Goal: Task Accomplishment & Management: Manage account settings

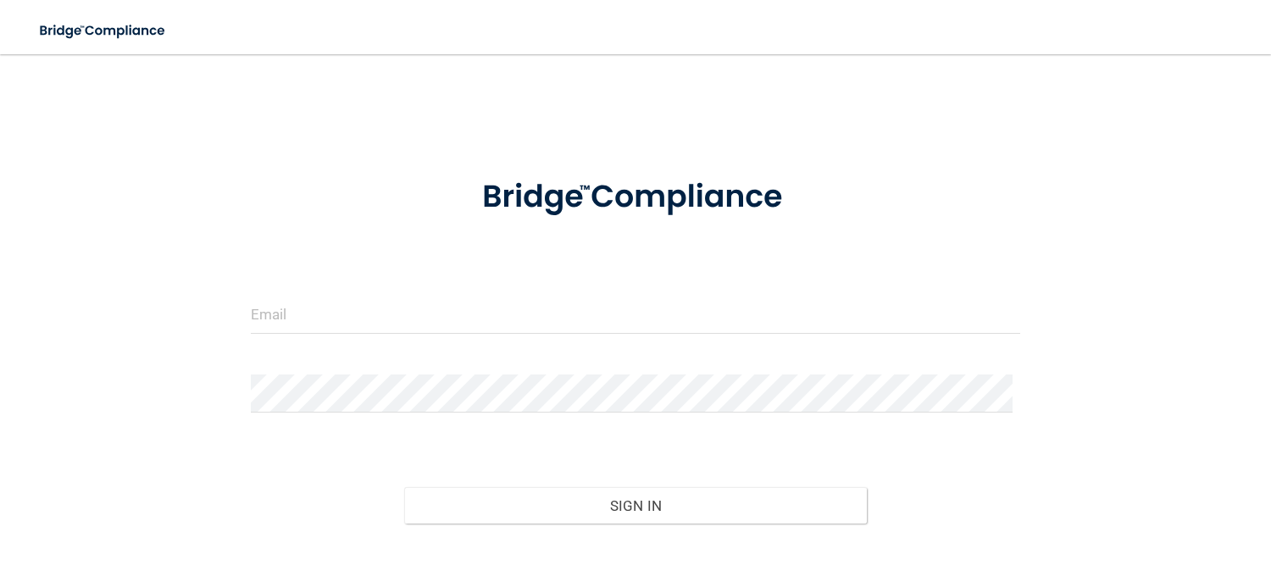
click at [253, 197] on div at bounding box center [636, 197] width 796 height 83
click at [436, 320] on input "email" at bounding box center [636, 315] width 770 height 38
click at [297, 318] on input "email" at bounding box center [636, 315] width 770 height 38
type input "rosemary@envision-chiropractic.com"
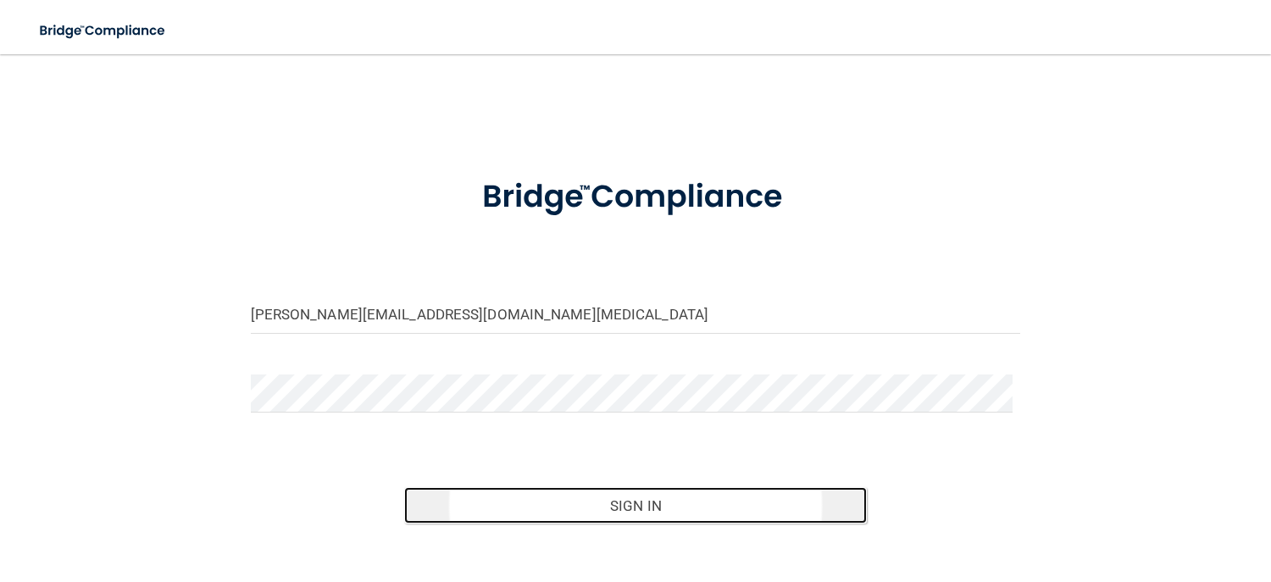
click at [661, 501] on button "Sign In" at bounding box center [635, 505] width 462 height 37
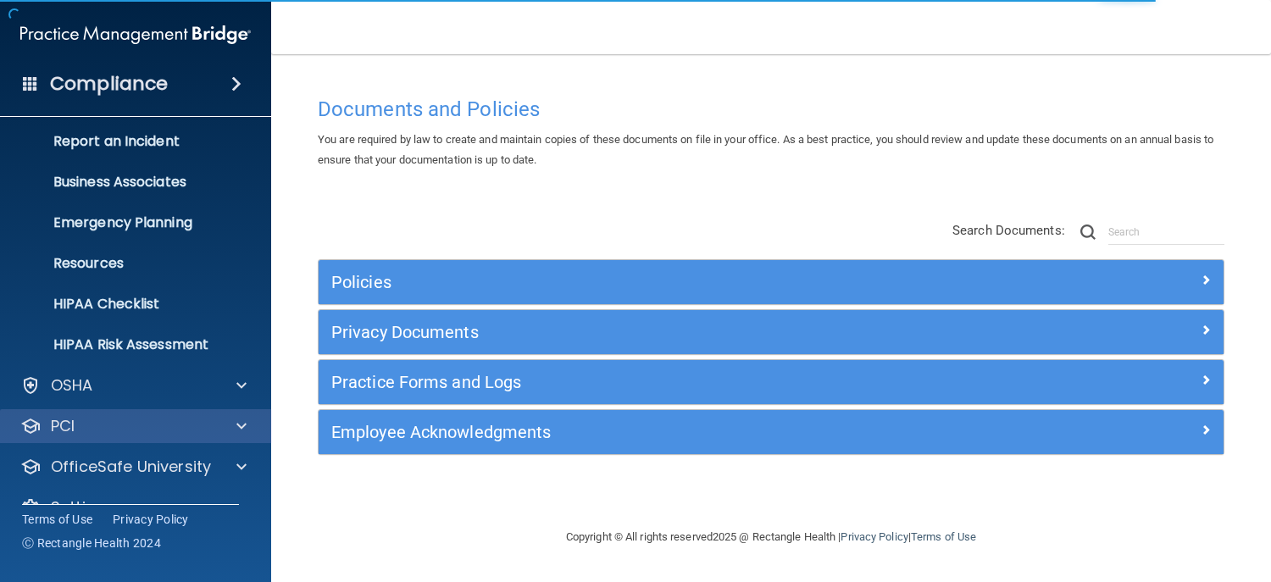
scroll to position [120, 0]
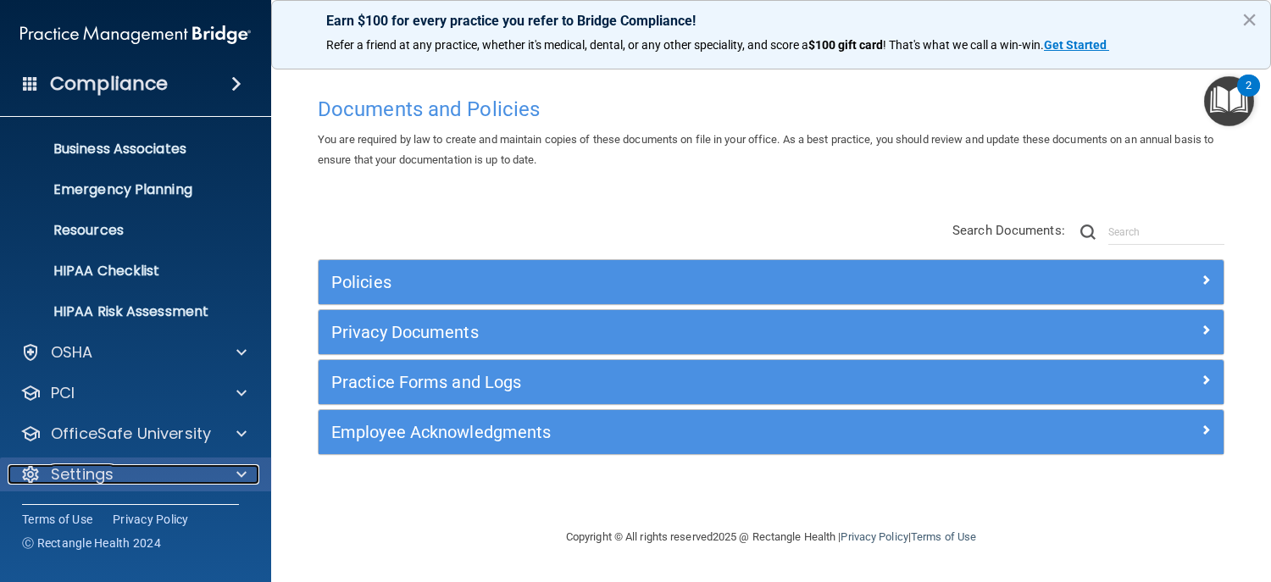
click at [119, 472] on div "Settings" at bounding box center [113, 474] width 210 height 20
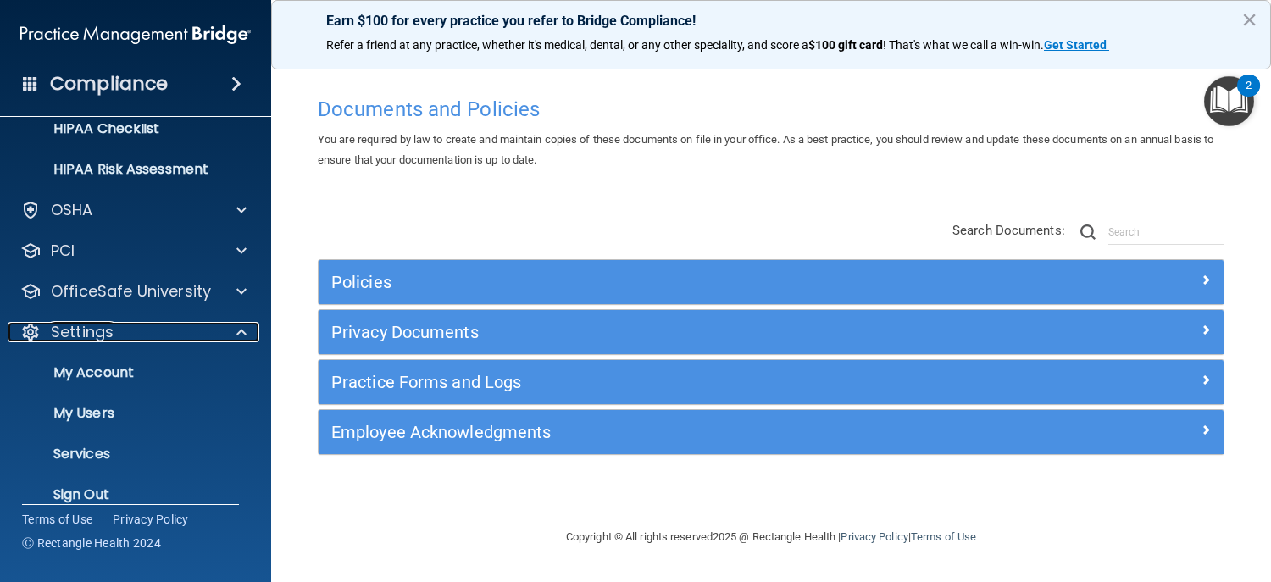
scroll to position [283, 0]
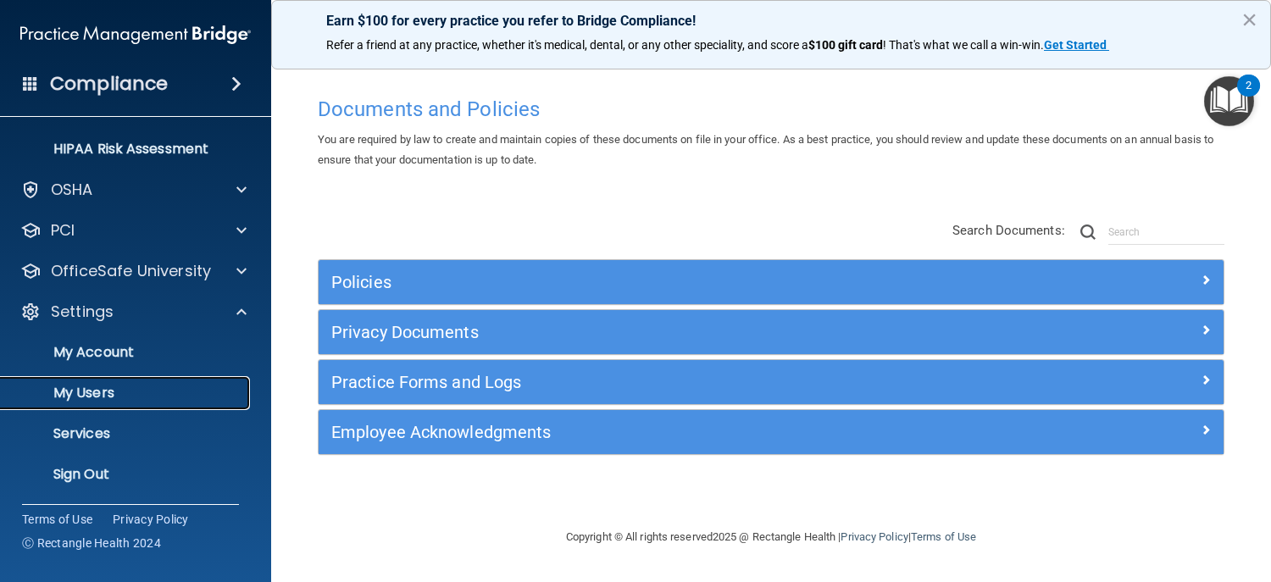
click at [92, 386] on p "My Users" at bounding box center [126, 393] width 231 height 17
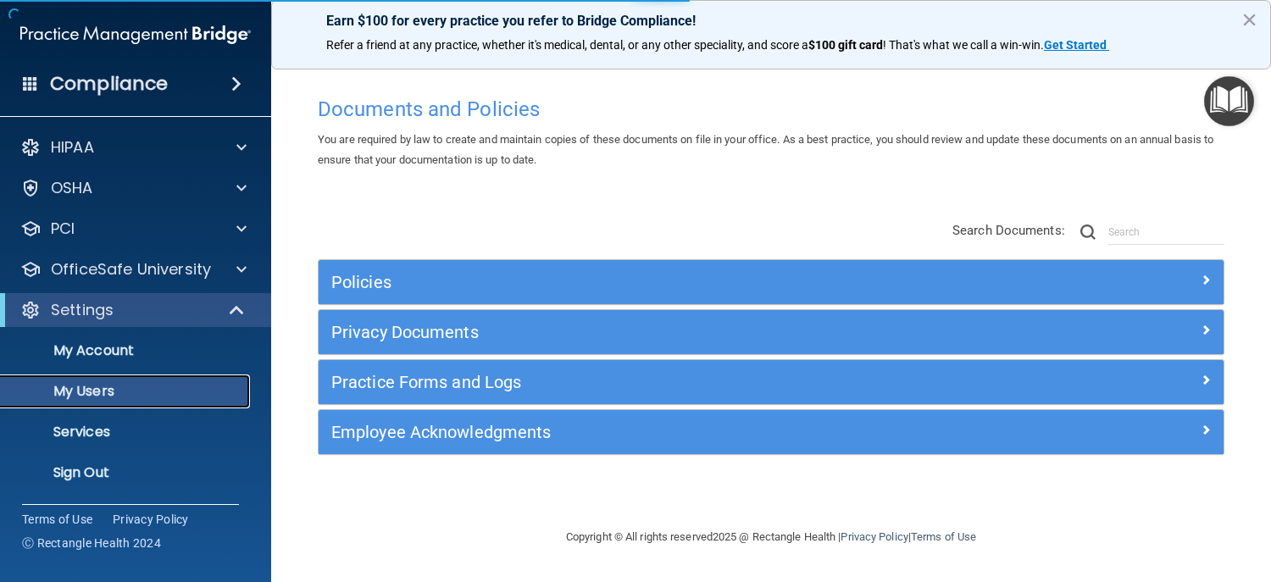
select select "20"
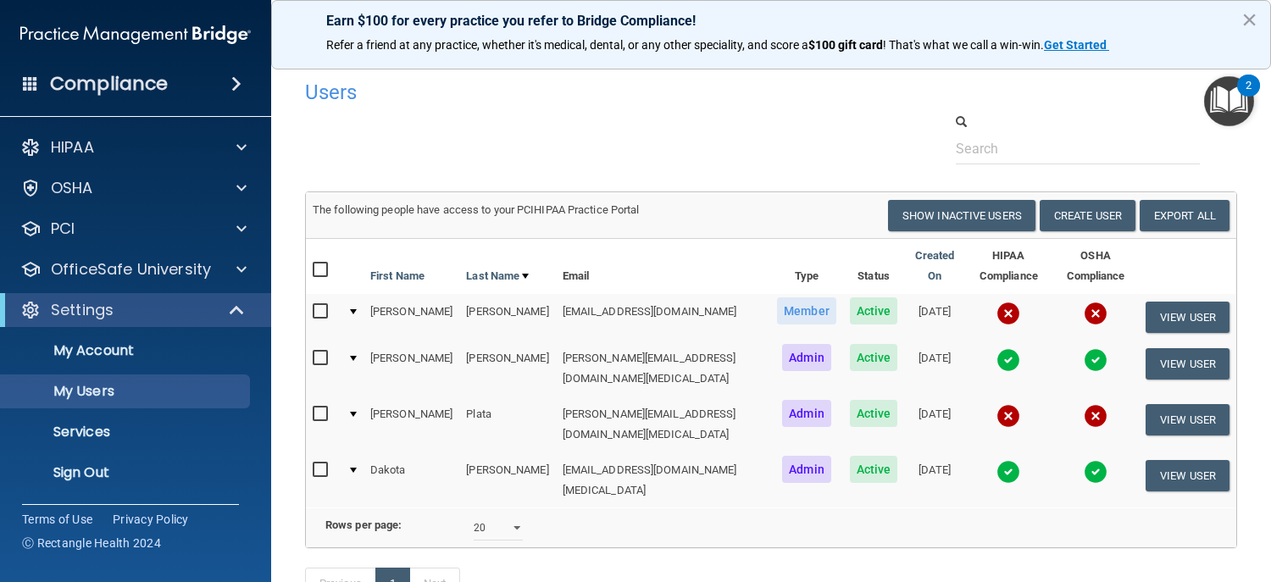
click at [353, 310] on div at bounding box center [353, 311] width 7 height 5
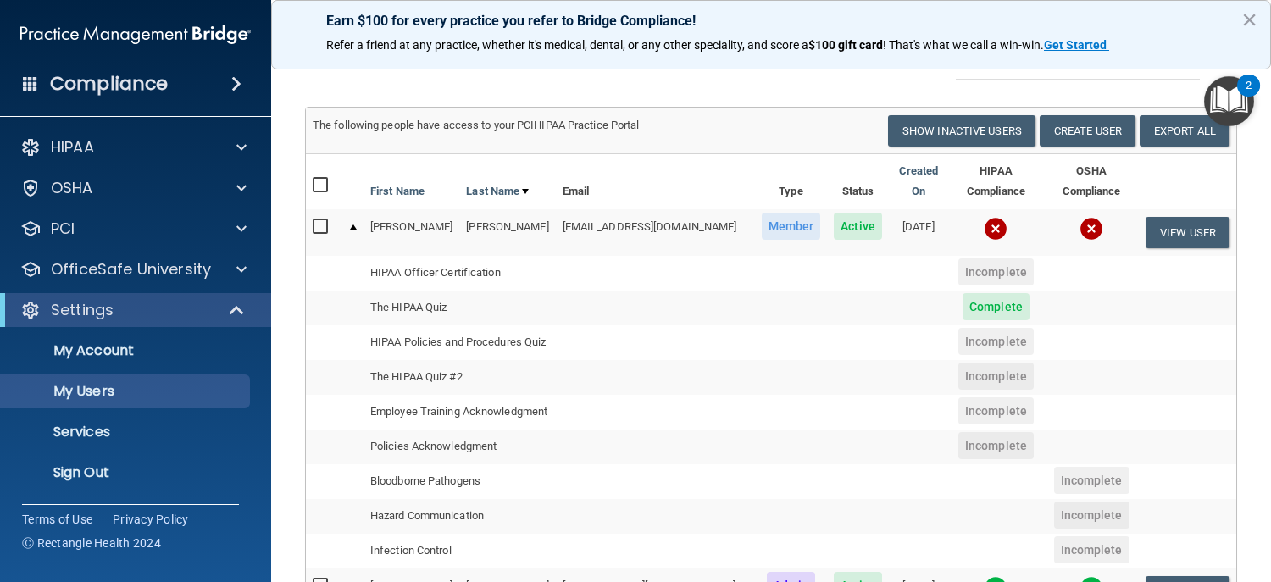
scroll to position [85, 0]
click at [1183, 239] on button "View User" at bounding box center [1188, 232] width 84 height 31
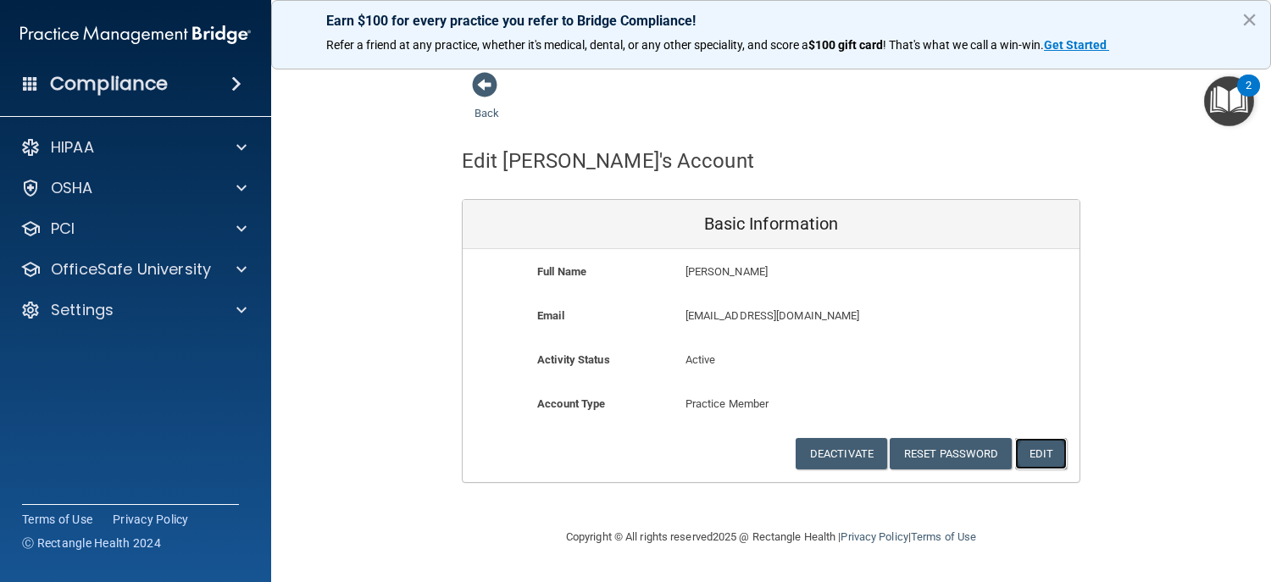
click at [1042, 449] on button "Edit" at bounding box center [1041, 453] width 52 height 31
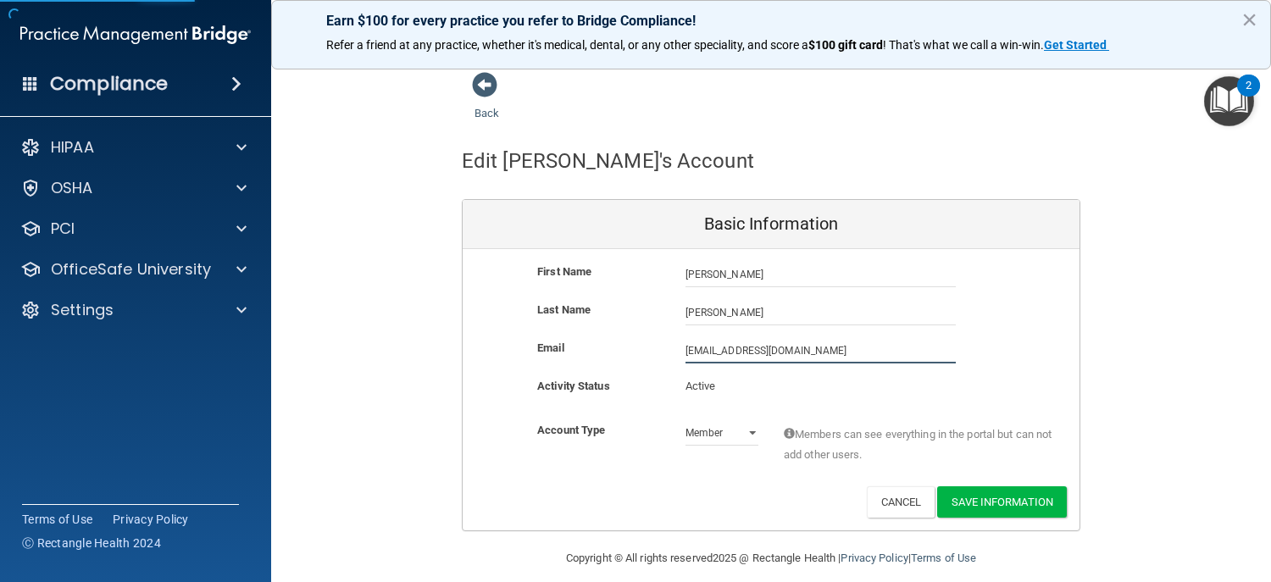
click at [803, 347] on input "ashleymbuerger@gmail.com" at bounding box center [821, 350] width 270 height 25
drag, startPoint x: 823, startPoint y: 350, endPoint x: 777, endPoint y: 347, distance: 45.9
click at [673, 341] on div "ashleymbuerger@gmail.com ashleymbuerger@gmail.com" at bounding box center [821, 350] width 296 height 25
type input "Ashley@envision-chiropractic.com"
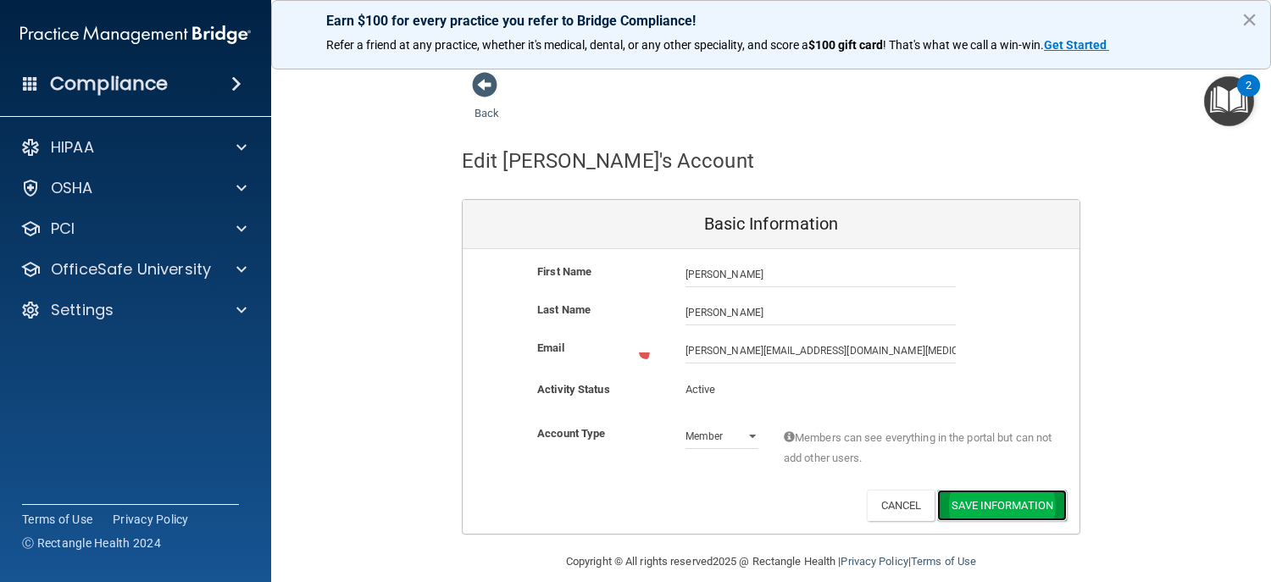
click at [1019, 500] on button "Save Information" at bounding box center [1002, 505] width 130 height 31
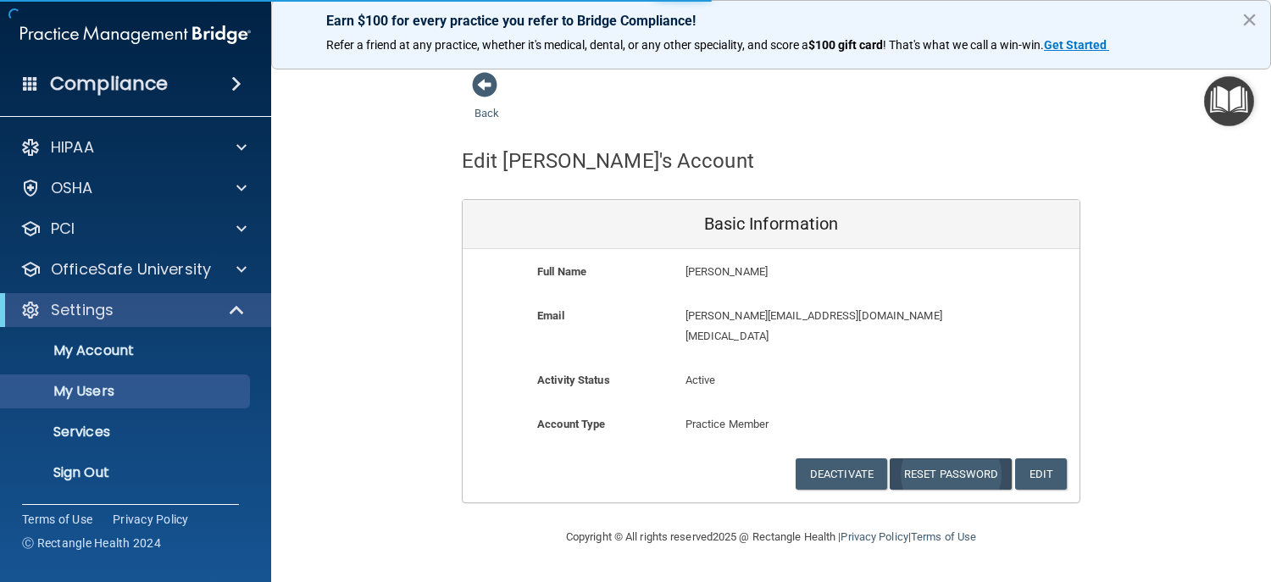
select select "20"
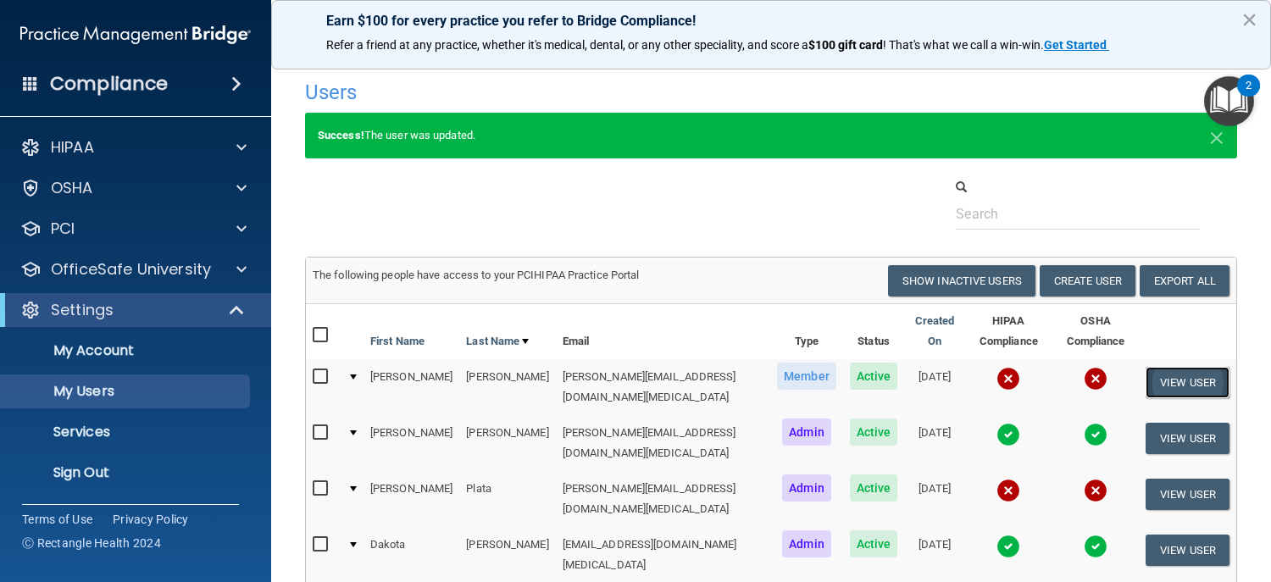
click at [1186, 370] on button "View User" at bounding box center [1188, 382] width 84 height 31
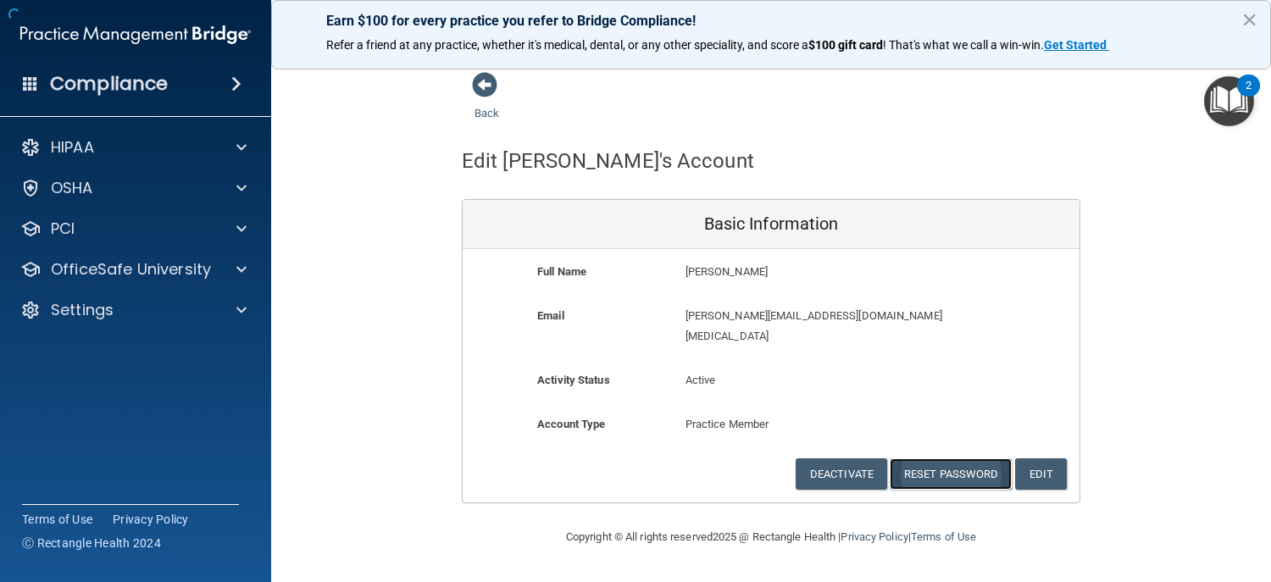
click at [958, 458] on button "Reset Password" at bounding box center [951, 473] width 122 height 31
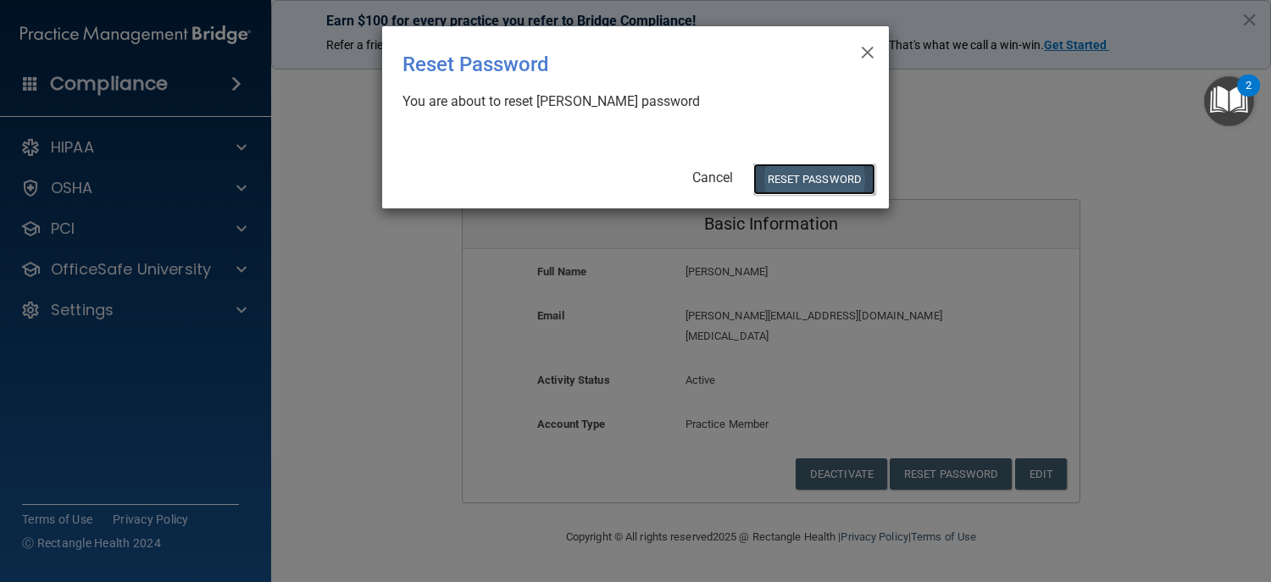
click at [832, 175] on button "Reset Password" at bounding box center [814, 179] width 122 height 31
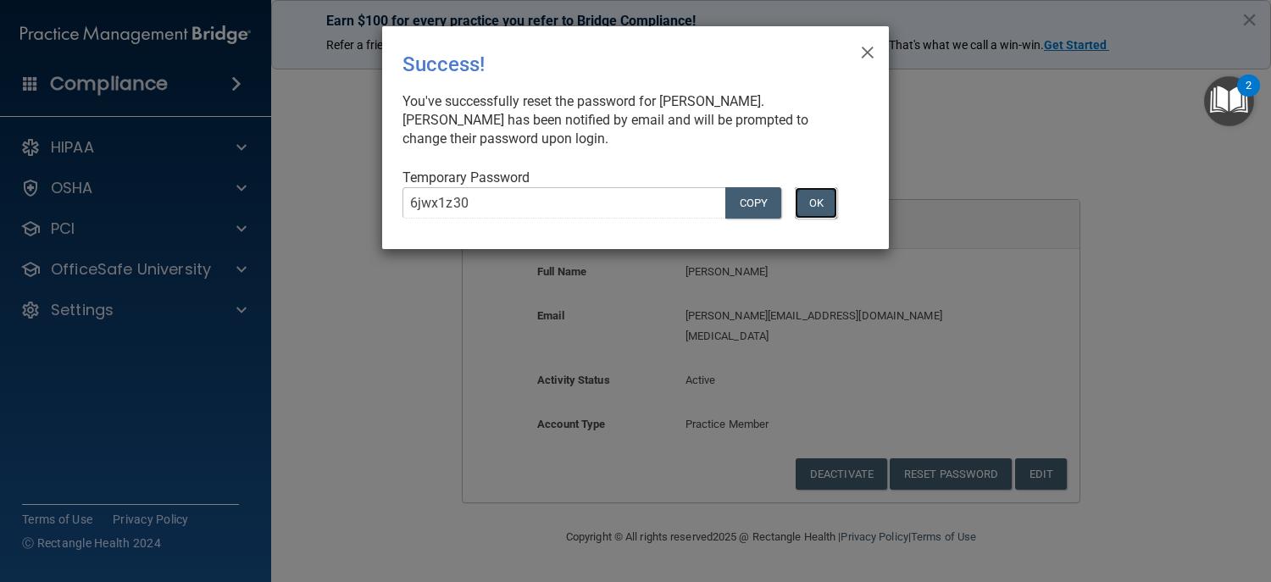
click at [815, 197] on button "OK" at bounding box center [816, 202] width 42 height 31
